Goal: Check status: Check status

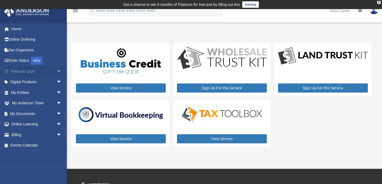
click at [38, 71] on link "Platinum Q&A arrow_drop_down" at bounding box center [37, 71] width 66 height 11
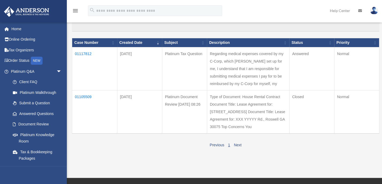
scroll to position [40, 0]
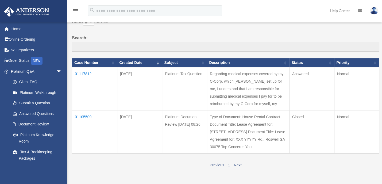
click at [82, 73] on td "01117812" at bounding box center [94, 88] width 45 height 43
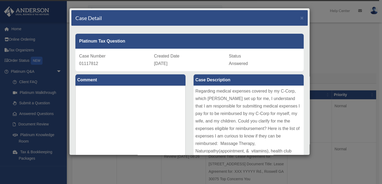
scroll to position [0, 0]
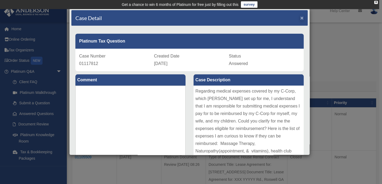
click at [297, 17] on div "Case Detail ×" at bounding box center [189, 18] width 237 height 16
click at [301, 18] on span "×" at bounding box center [302, 18] width 3 height 6
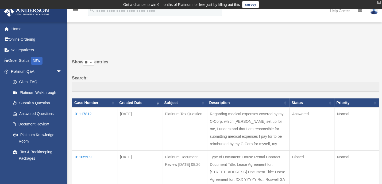
click at [378, 2] on div "X" at bounding box center [379, 2] width 3 height 3
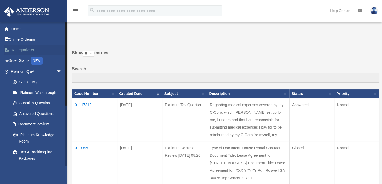
click at [17, 51] on link "Tax Organizers" at bounding box center [37, 50] width 66 height 11
